Goal: Task Accomplishment & Management: Manage account settings

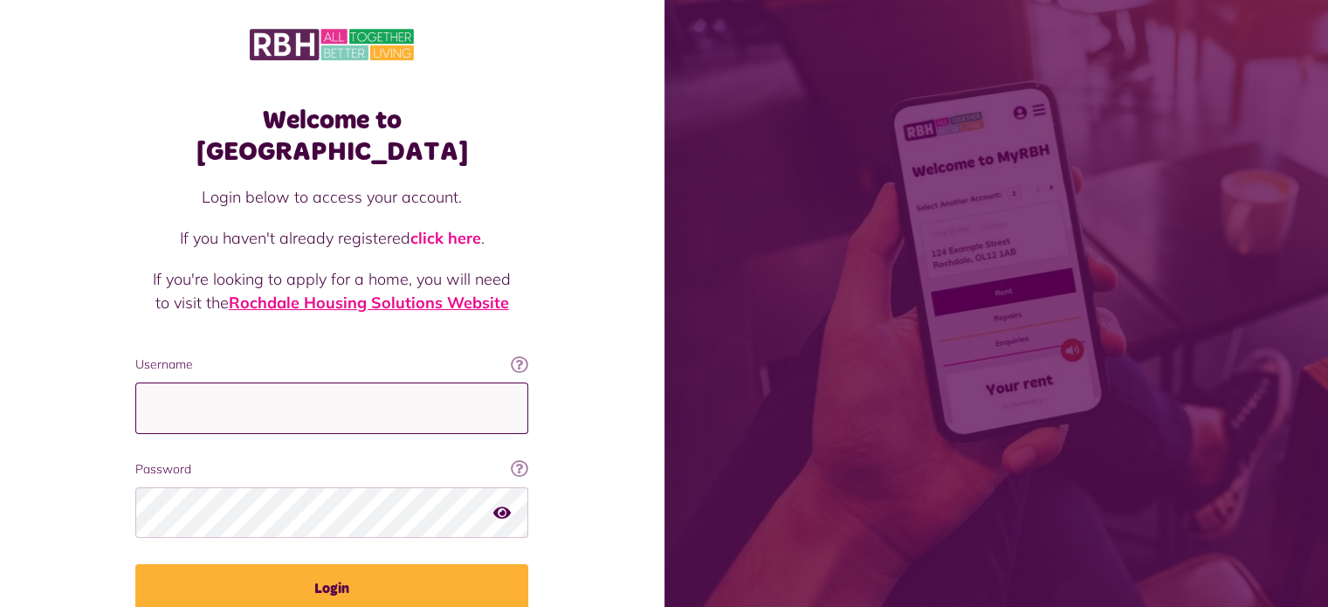
type input "**********"
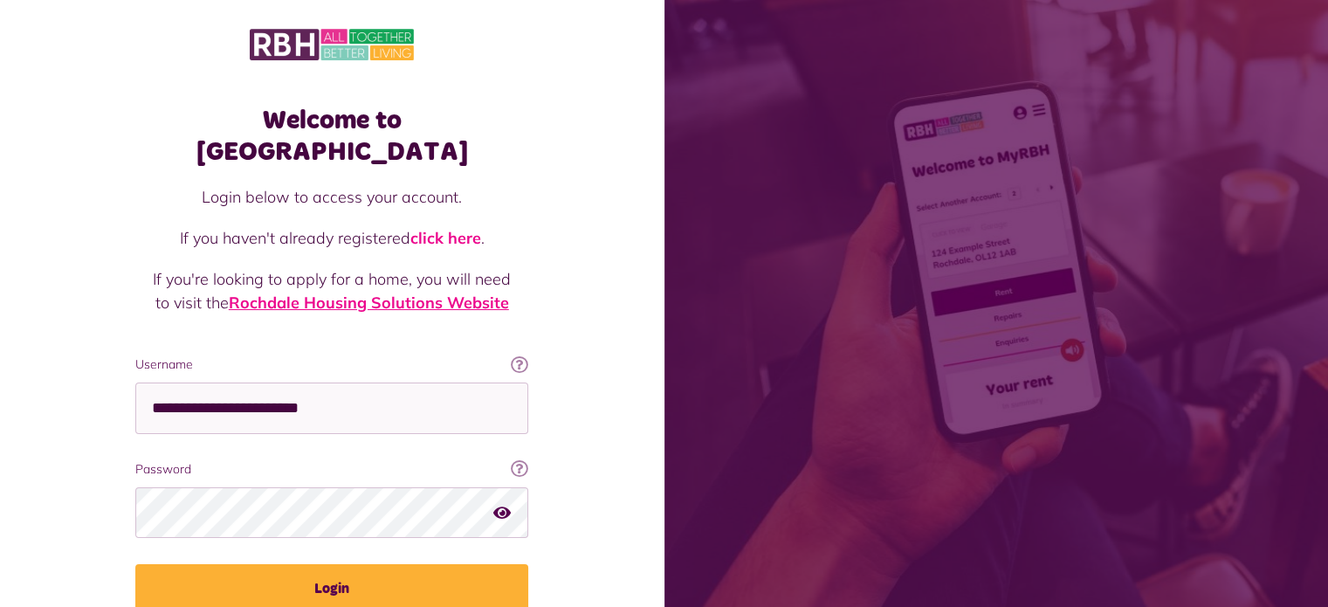
click at [360, 293] on link "Rochdale Housing Solutions Website" at bounding box center [369, 303] width 280 height 20
